Goal: Task Accomplishment & Management: Manage account settings

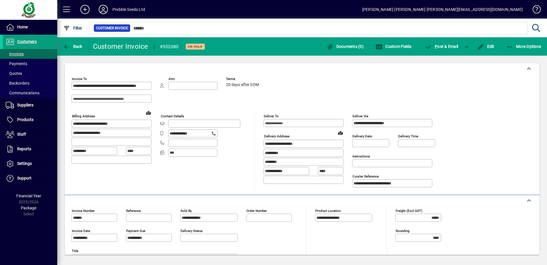
click at [102, 9] on icon at bounding box center [103, 9] width 11 height 9
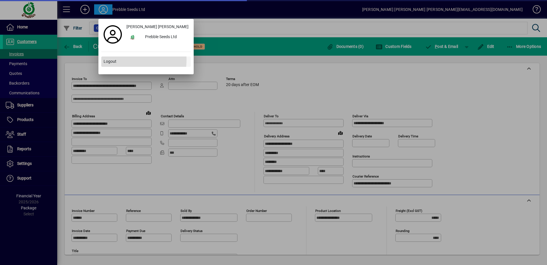
click at [110, 59] on span "Logout" at bounding box center [110, 61] width 13 height 6
